Goal: Task Accomplishment & Management: Use online tool/utility

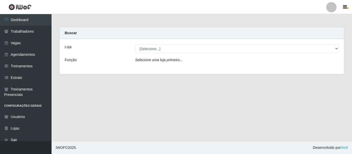
click at [230, 90] on main "Carregando... Buscar Loja [Selecione...] Iskisita Atakado - Shopping [GEOGRAPHI…" at bounding box center [202, 77] width 301 height 127
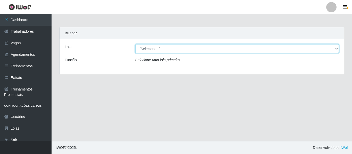
drag, startPoint x: 334, startPoint y: 47, endPoint x: 318, endPoint y: 48, distance: 16.5
click at [333, 48] on select "[Selecione...] [GEOGRAPHIC_DATA] - Shopping [GEOGRAPHIC_DATA]" at bounding box center [237, 48] width 204 height 9
select select "424"
click at [135, 44] on select "[Selecione...] [GEOGRAPHIC_DATA] - Shopping [GEOGRAPHIC_DATA]" at bounding box center [237, 48] width 204 height 9
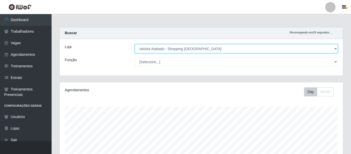
scroll to position [107, 283]
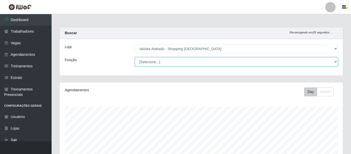
click at [170, 61] on select "[Selecione...] Auxiliar de Estacionamento Auxiliar de Estacionamento + Auxiliar…" at bounding box center [236, 61] width 203 height 9
click at [135, 57] on select "[Selecione...] Auxiliar de Estacionamento Auxiliar de Estacionamento + Auxiliar…" at bounding box center [236, 61] width 203 height 9
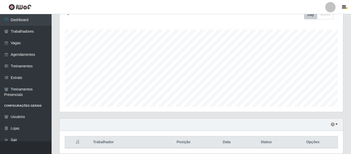
scroll to position [0, 0]
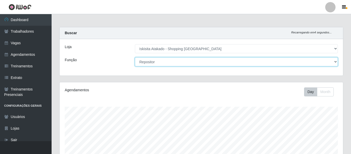
click at [335, 59] on select "[Selecione...] Auxiliar de Estacionamento Auxiliar de Estacionamento + Auxiliar…" at bounding box center [236, 61] width 203 height 9
select select "22"
click at [135, 57] on select "[Selecione...] Auxiliar de Estacionamento Auxiliar de Estacionamento + Auxiliar…" at bounding box center [236, 61] width 203 height 9
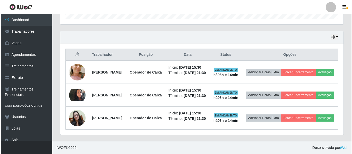
scroll to position [180, 0]
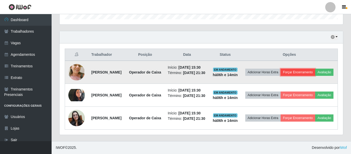
click at [306, 69] on button "Forçar Encerramento" at bounding box center [297, 72] width 35 height 7
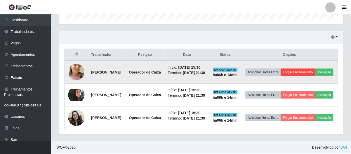
scroll to position [107, 281]
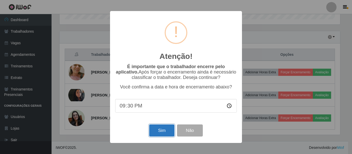
click at [158, 132] on button "Sim" at bounding box center [161, 131] width 25 height 12
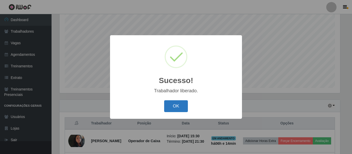
click at [176, 108] on button "OK" at bounding box center [176, 107] width 24 height 12
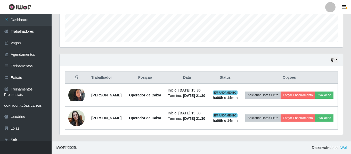
scroll to position [161, 0]
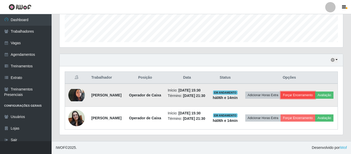
click at [305, 92] on button "Forçar Encerramento" at bounding box center [297, 95] width 35 height 7
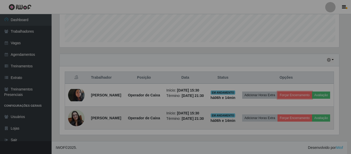
scroll to position [107, 283]
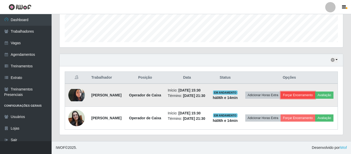
click at [303, 92] on button "Forçar Encerramento" at bounding box center [297, 95] width 35 height 7
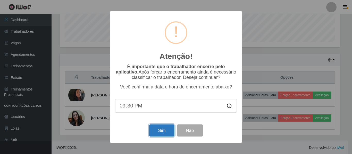
click at [158, 130] on button "Sim" at bounding box center [161, 131] width 25 height 12
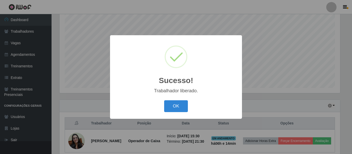
click at [284, 97] on div "Sucesso! × Trabalhador liberado. OK Cancel" at bounding box center [176, 77] width 352 height 154
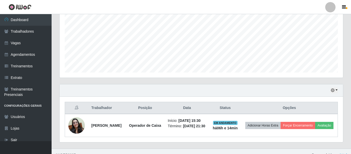
scroll to position [0, 0]
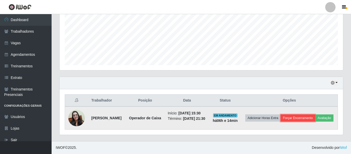
click at [311, 115] on button "Forçar Encerramento" at bounding box center [297, 118] width 35 height 7
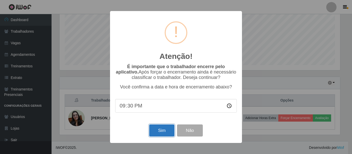
click at [165, 131] on button "Sim" at bounding box center [161, 131] width 25 height 12
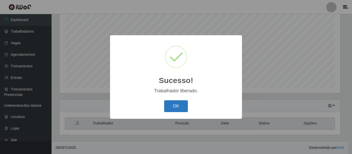
click at [178, 101] on button "OK" at bounding box center [176, 107] width 24 height 12
